Goal: Check status: Check status

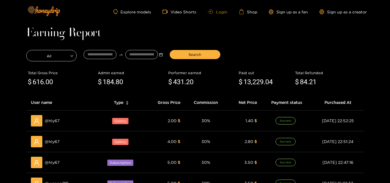
click at [214, 10] on link "Login" at bounding box center [217, 12] width 19 height 4
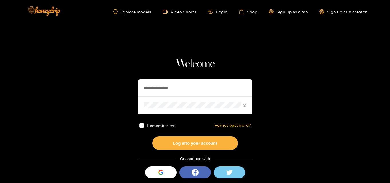
drag, startPoint x: 190, startPoint y: 88, endPoint x: 95, endPoint y: 85, distance: 95.5
click at [95, 85] on section "**********" at bounding box center [195, 101] width 390 height 203
paste input "text"
type input "**********"
click at [100, 100] on section "**********" at bounding box center [195, 101] width 390 height 203
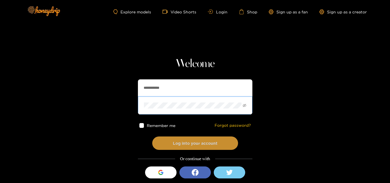
click at [168, 147] on button "Log into your account" at bounding box center [195, 143] width 86 height 13
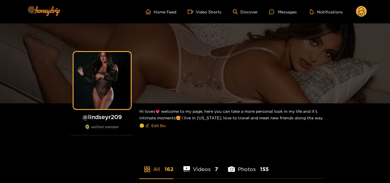
click at [358, 15] on icon at bounding box center [361, 12] width 7 height 10
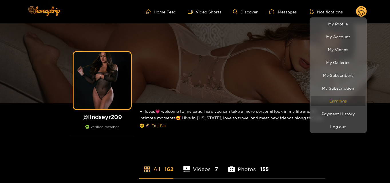
click at [334, 99] on link "Earnings" at bounding box center [338, 101] width 54 height 10
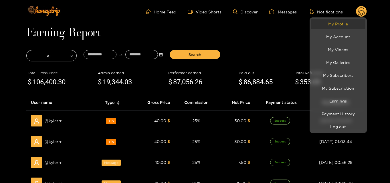
click at [338, 27] on link "My Profile" at bounding box center [338, 24] width 54 height 10
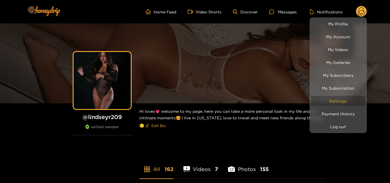
click at [332, 101] on link "Earnings" at bounding box center [338, 101] width 54 height 10
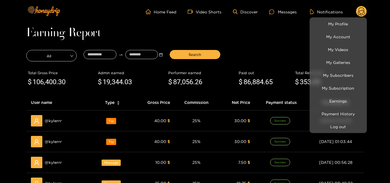
click at [93, 55] on div at bounding box center [195, 91] width 390 height 183
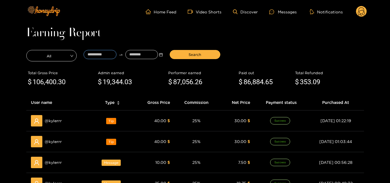
click at [93, 55] on input at bounding box center [99, 54] width 33 height 9
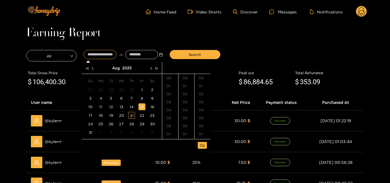
click at [143, 109] on div "15" at bounding box center [141, 106] width 7 height 7
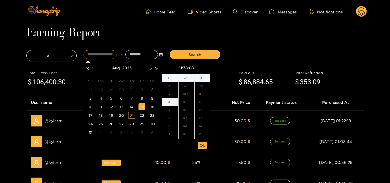
click at [169, 104] on div "14" at bounding box center [170, 102] width 16 height 8
drag, startPoint x: 180, startPoint y: 98, endPoint x: 183, endPoint y: 95, distance: 4.5
click at [183, 95] on ul "00 01 02 03 04 05 06 07 08 09 10 11 12 13 14 15 16 17 18 19 20 21 22 23 24 25 2…" at bounding box center [186, 106] width 16 height 65
click at [183, 95] on div "40" at bounding box center [186, 94] width 16 height 8
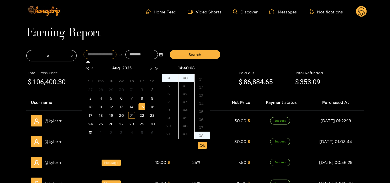
scroll to position [0, 0]
click at [202, 79] on div "00" at bounding box center [202, 78] width 16 height 8
type input "**********"
drag, startPoint x: 200, startPoint y: 144, endPoint x: 152, endPoint y: 122, distance: 53.1
click at [200, 144] on span "Ok" at bounding box center [202, 146] width 5 height 6
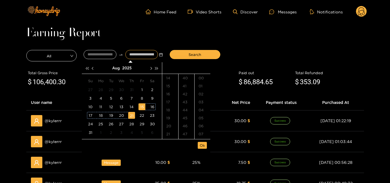
click at [131, 116] on div "21" at bounding box center [131, 115] width 7 height 7
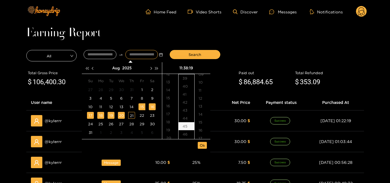
type input "**********"
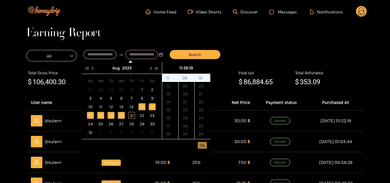
scroll to position [152, 0]
click at [200, 144] on span "Ok" at bounding box center [202, 146] width 5 height 6
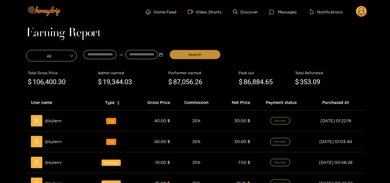
click at [194, 56] on span "Search" at bounding box center [194, 55] width 13 height 6
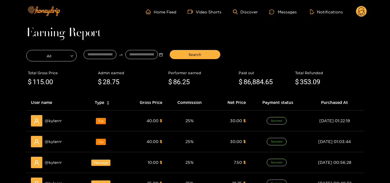
click at [364, 10] on circle at bounding box center [361, 11] width 11 height 11
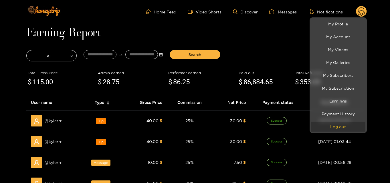
click at [334, 128] on button "Log out" at bounding box center [338, 127] width 54 height 10
